Goal: Information Seeking & Learning: Learn about a topic

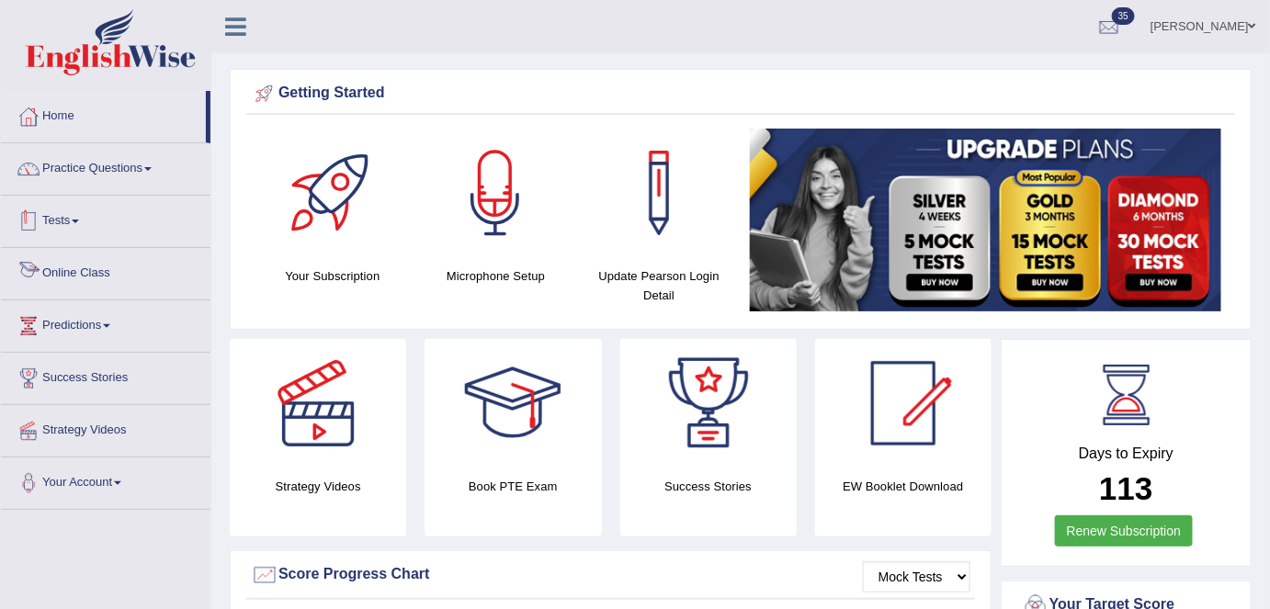
drag, startPoint x: 157, startPoint y: 176, endPoint x: 171, endPoint y: 267, distance: 92.0
click at [157, 176] on link "Practice Questions" at bounding box center [105, 166] width 209 height 46
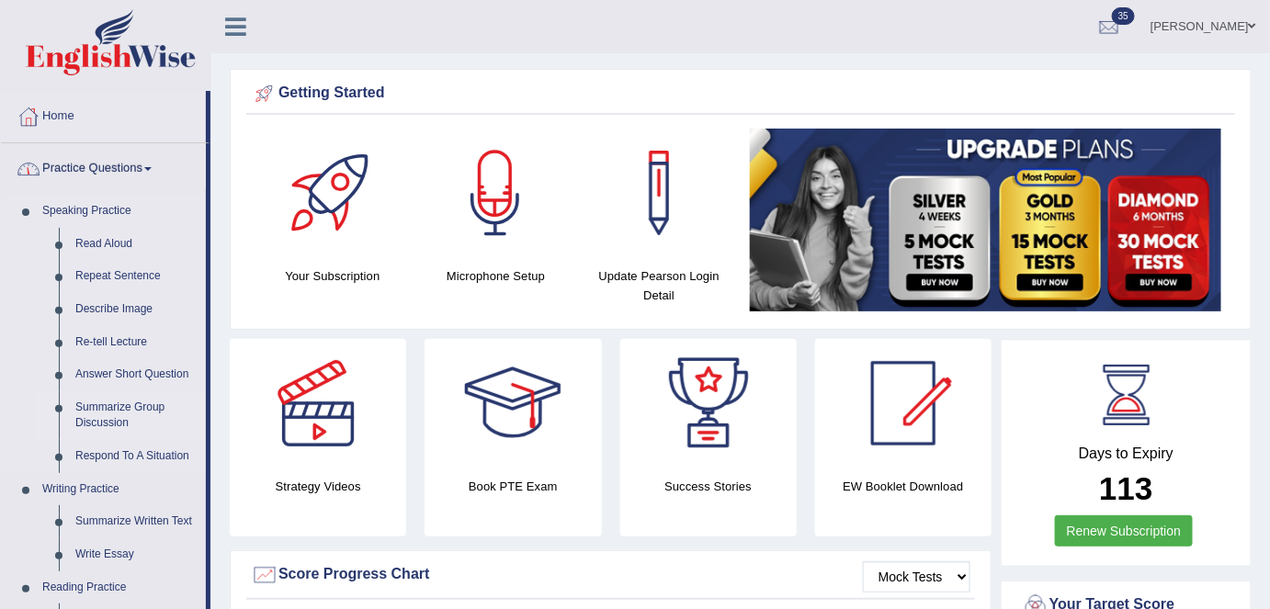
click at [119, 414] on link "Summarize Group Discussion" at bounding box center [136, 415] width 139 height 49
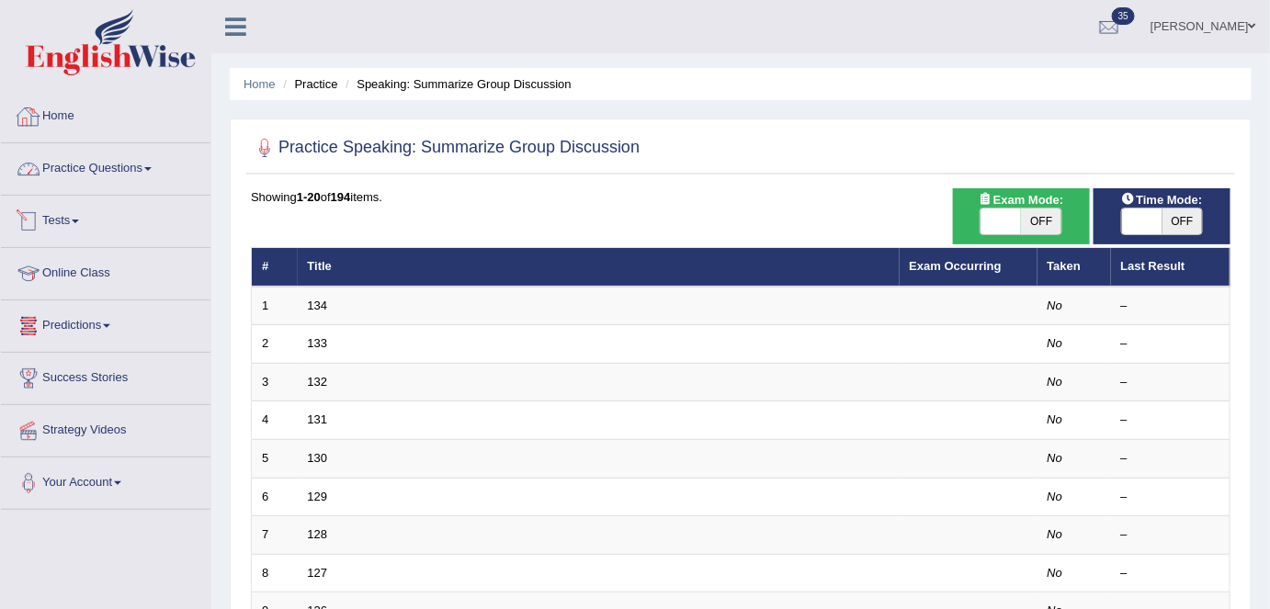
click at [83, 123] on link "Home" at bounding box center [105, 114] width 209 height 46
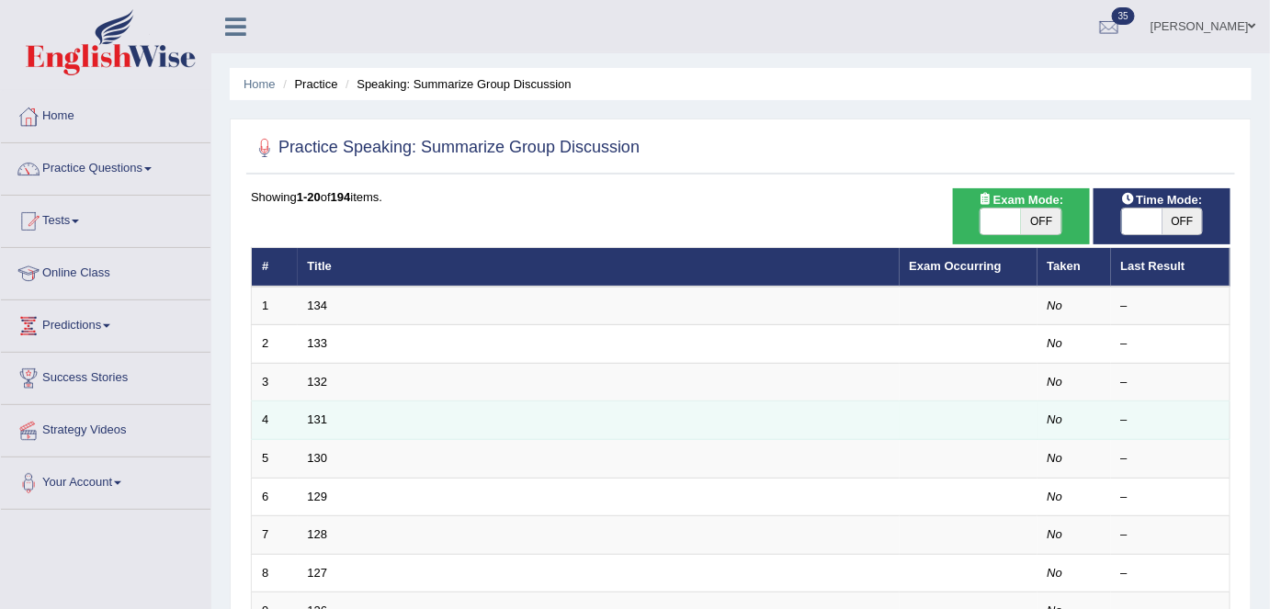
click at [328, 419] on td "131" at bounding box center [599, 420] width 602 height 39
click at [311, 414] on link "131" at bounding box center [318, 420] width 20 height 14
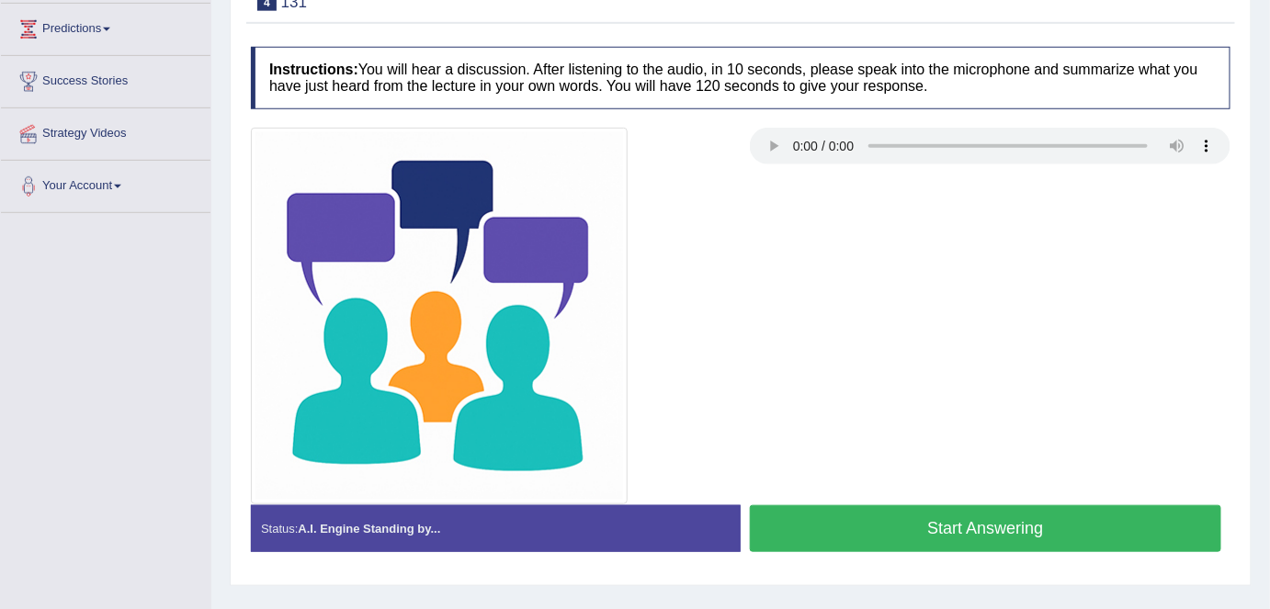
scroll to position [334, 0]
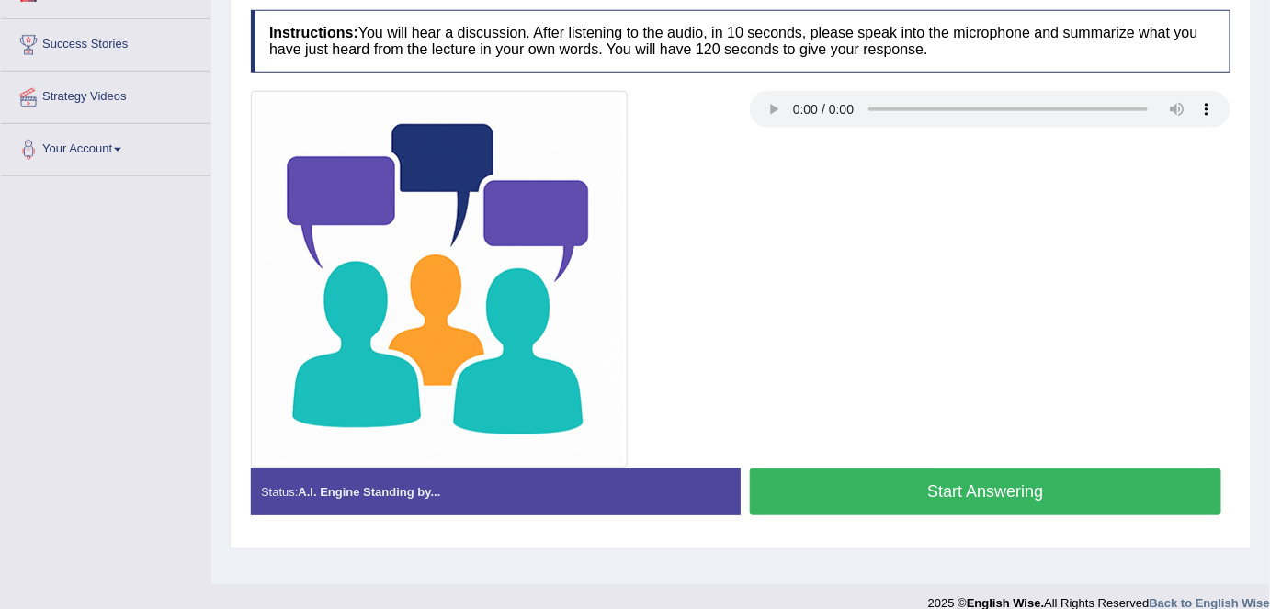
click at [854, 487] on button "Start Answering" at bounding box center [985, 492] width 471 height 47
click at [0, 0] on button "Stop Recording" at bounding box center [0, 0] width 0 height 0
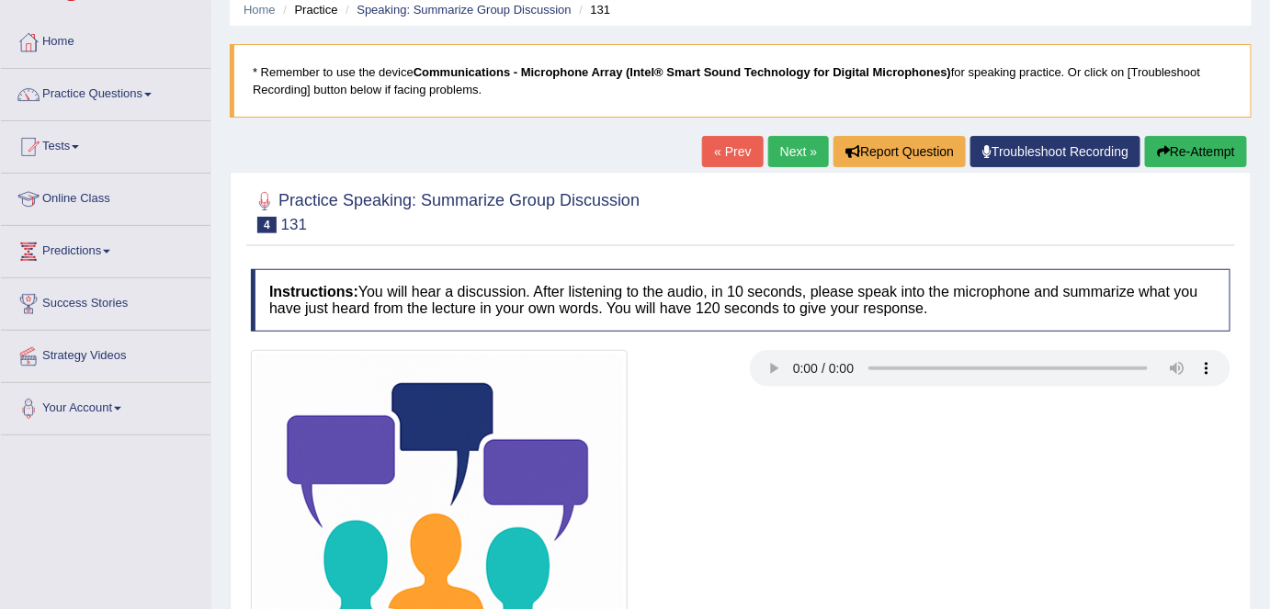
scroll to position [0, 0]
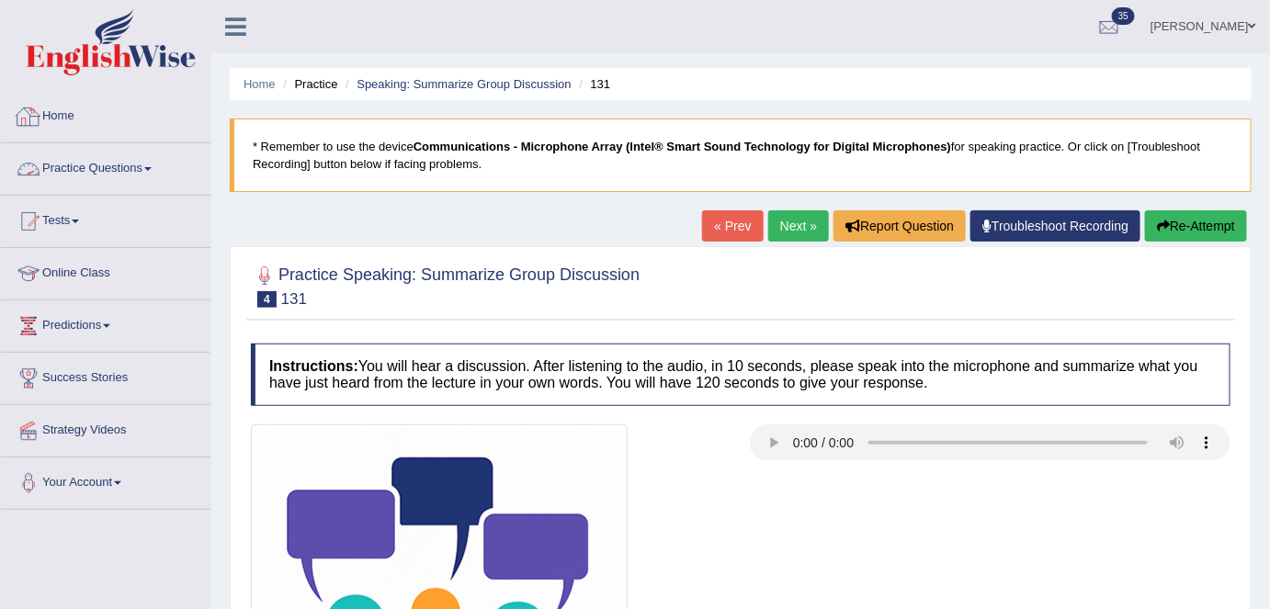
click at [44, 132] on link "Home" at bounding box center [105, 114] width 209 height 46
